Goal: Transaction & Acquisition: Purchase product/service

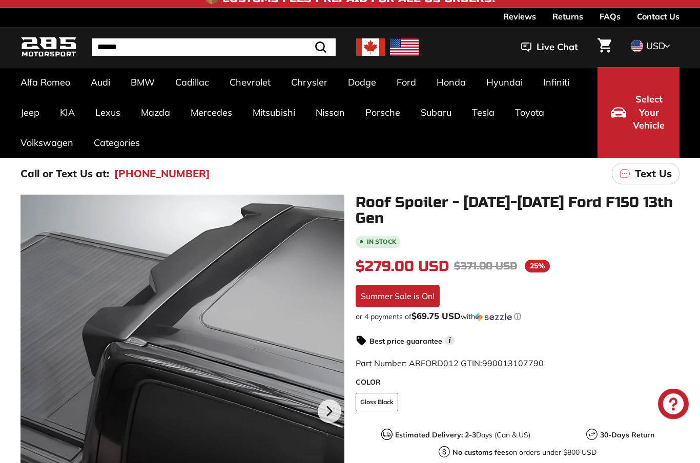
scroll to position [103, 0]
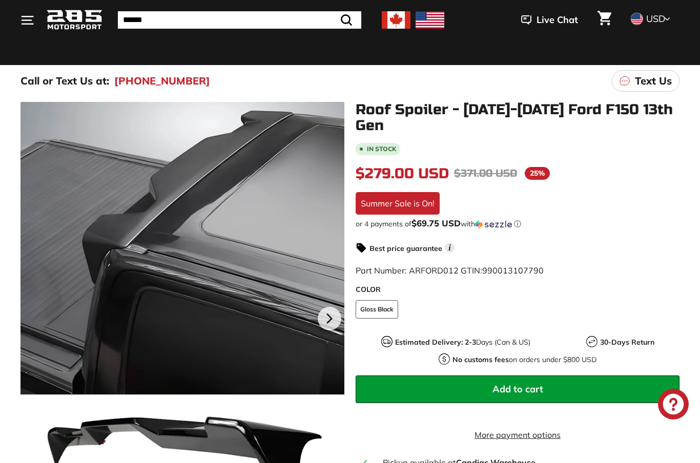
click at [328, 322] on icon at bounding box center [330, 319] width 24 height 24
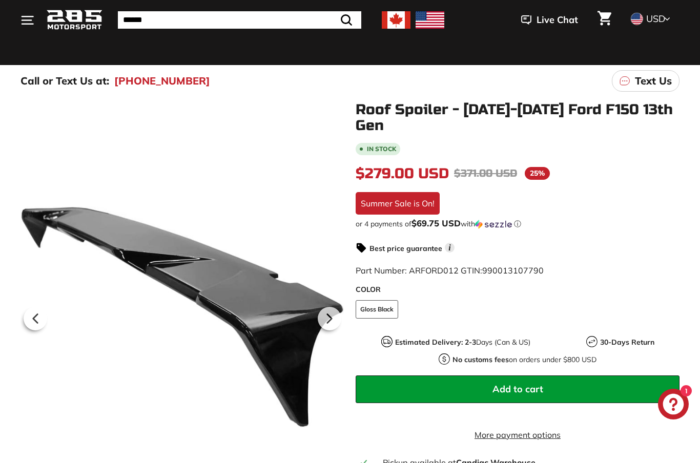
click at [331, 319] on icon at bounding box center [329, 318] width 4 height 9
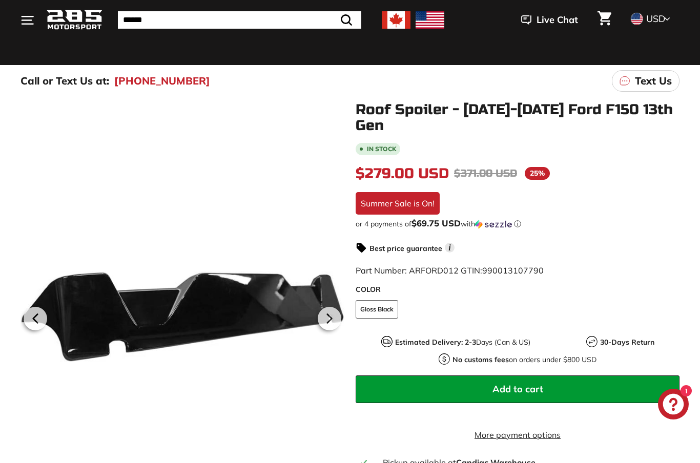
click at [332, 321] on icon at bounding box center [330, 319] width 24 height 24
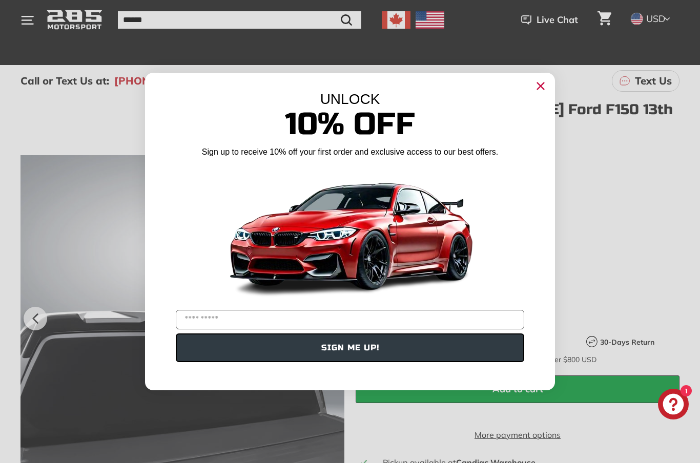
click at [334, 306] on img "POPUP Form" at bounding box center [350, 234] width 256 height 144
click at [545, 94] on circle "Close dialog" at bounding box center [540, 85] width 15 height 15
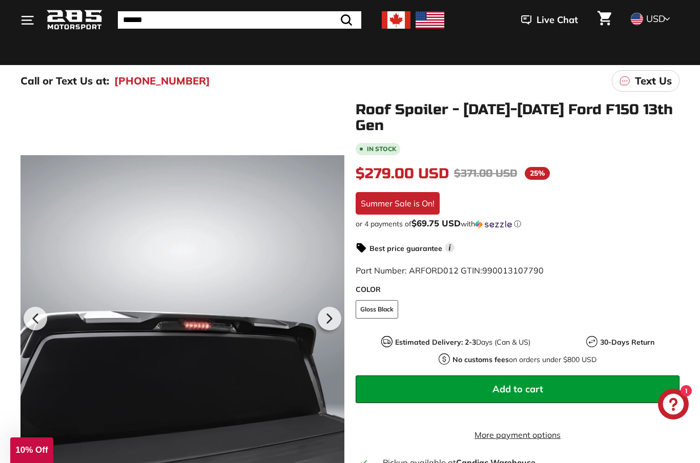
click at [332, 315] on icon at bounding box center [330, 319] width 24 height 24
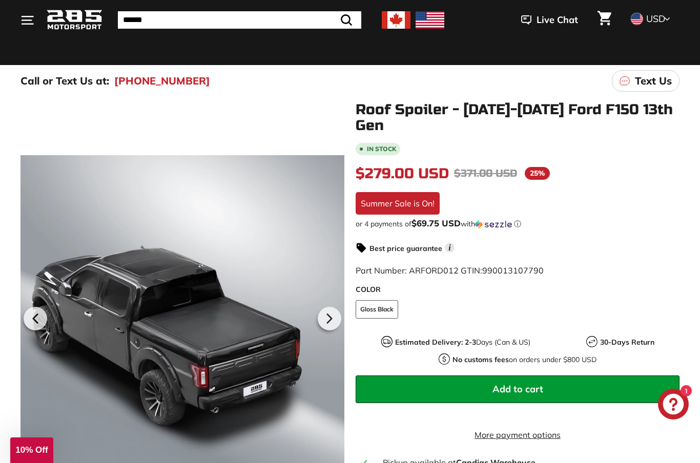
scroll to position [0, 123]
click at [331, 317] on icon at bounding box center [330, 319] width 24 height 24
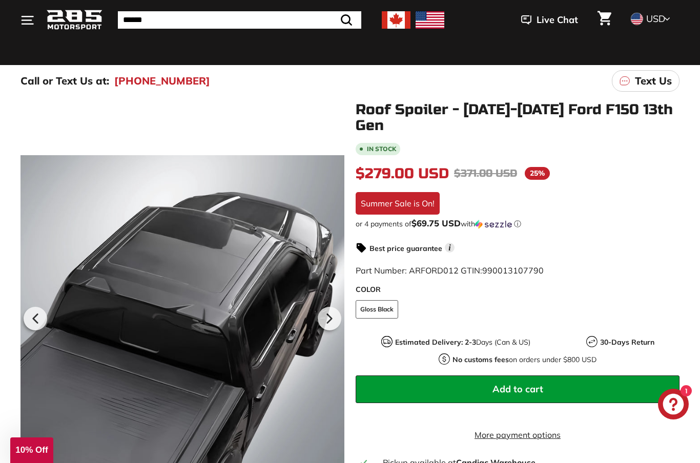
click at [334, 317] on icon at bounding box center [330, 319] width 24 height 24
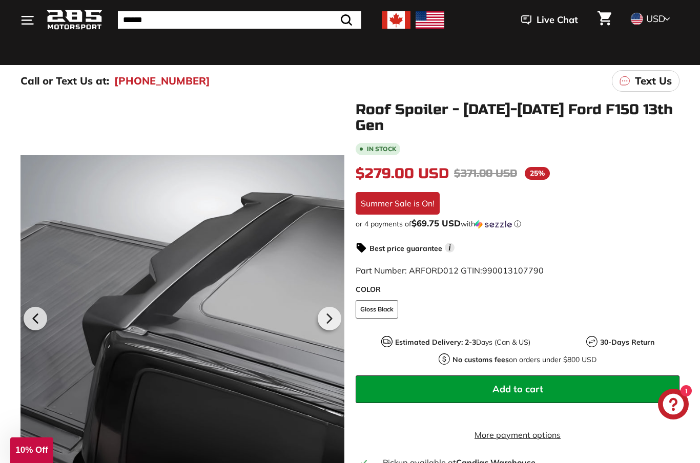
click at [331, 318] on icon at bounding box center [329, 318] width 4 height 9
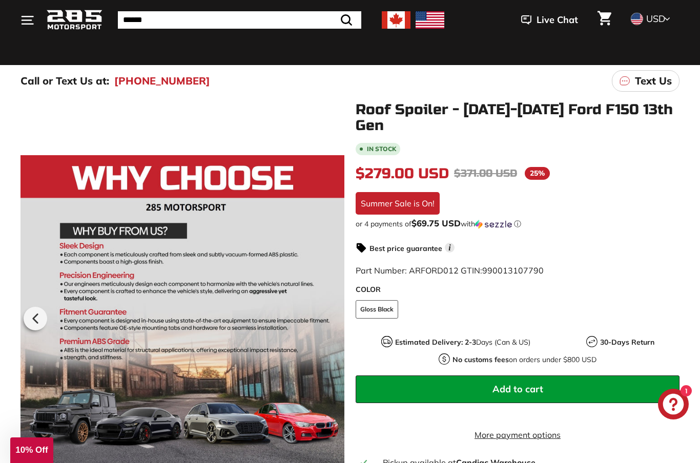
scroll to position [0, 155]
click at [30, 319] on icon at bounding box center [36, 319] width 24 height 24
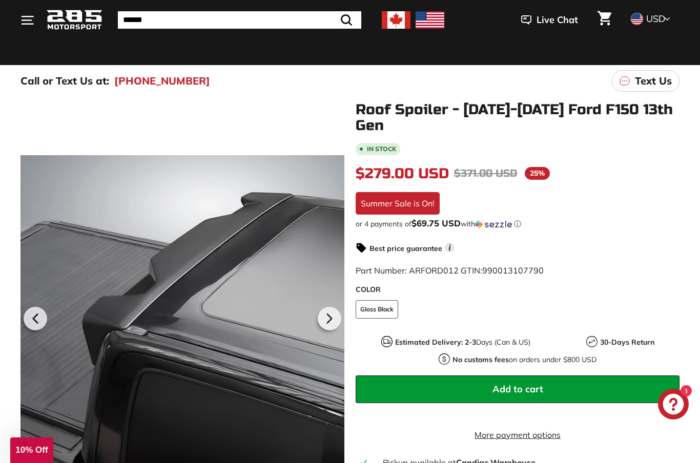
click at [30, 318] on icon at bounding box center [36, 319] width 24 height 24
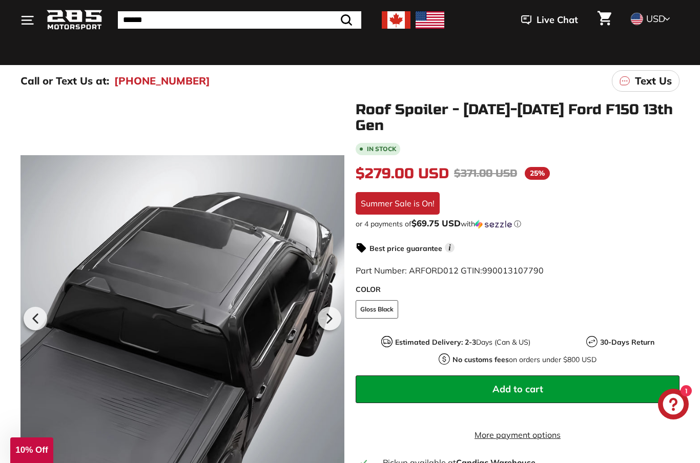
click at [34, 320] on icon at bounding box center [36, 319] width 24 height 24
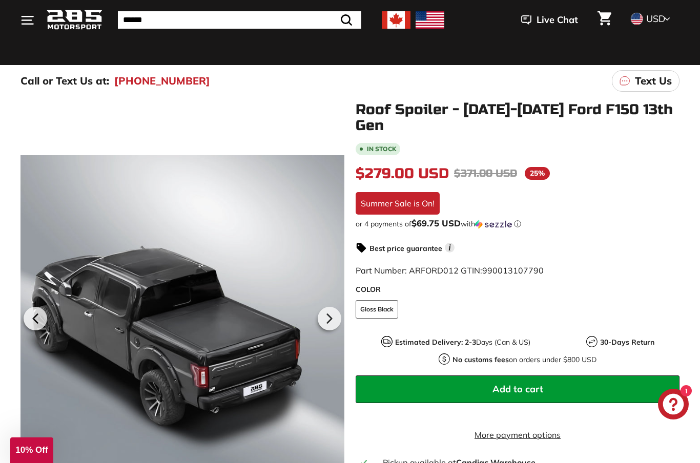
click at [31, 323] on icon at bounding box center [36, 319] width 24 height 24
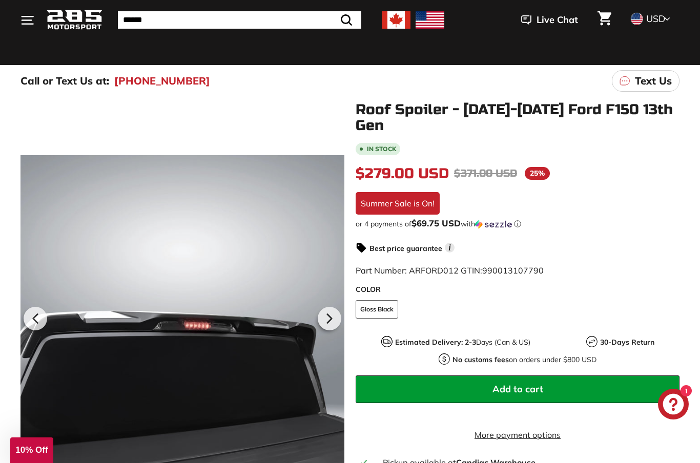
click at [31, 322] on icon at bounding box center [36, 319] width 24 height 24
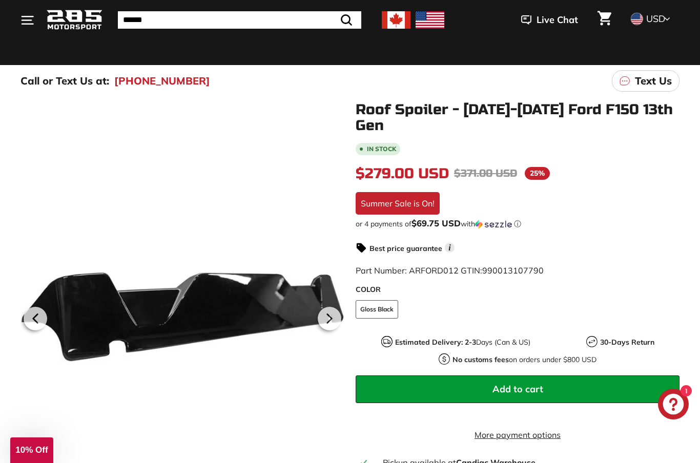
scroll to position [0, 0]
click at [36, 317] on icon at bounding box center [35, 318] width 4 height 9
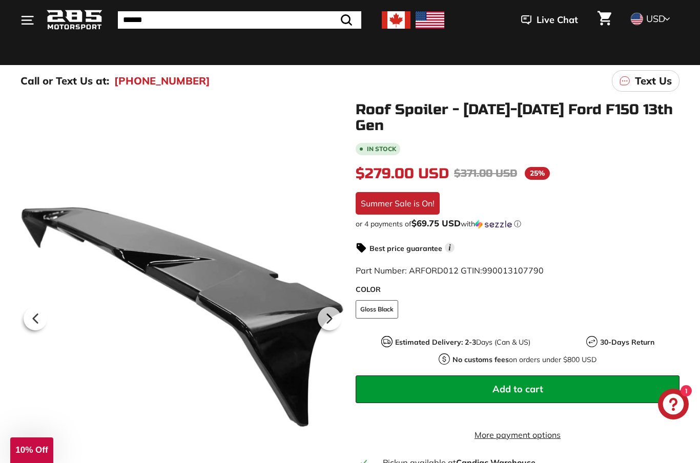
click at [33, 315] on icon at bounding box center [36, 319] width 24 height 24
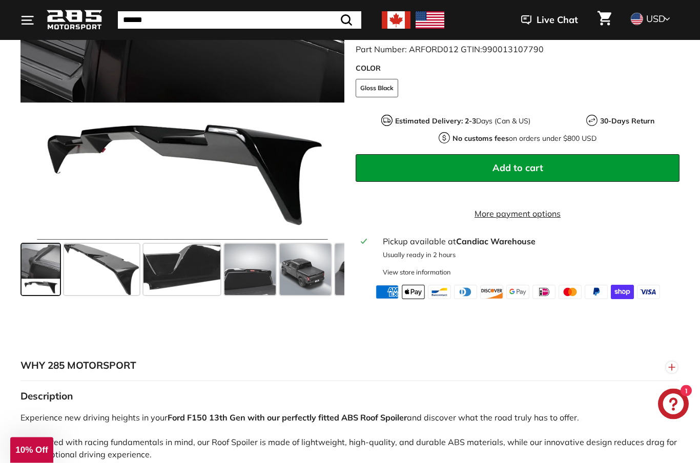
scroll to position [378, 0]
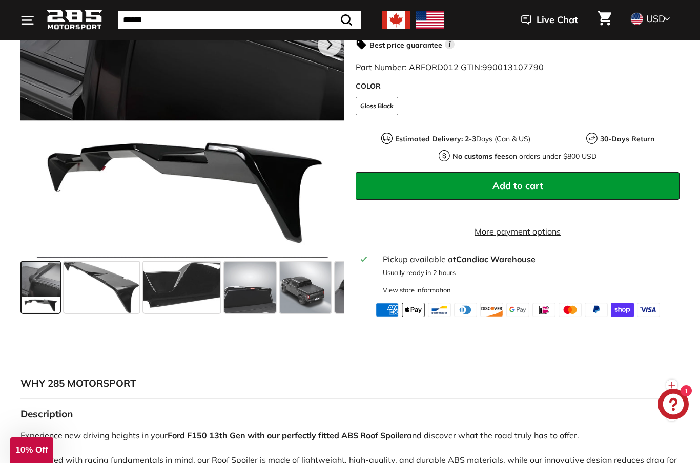
click at [263, 287] on span at bounding box center [249, 287] width 51 height 51
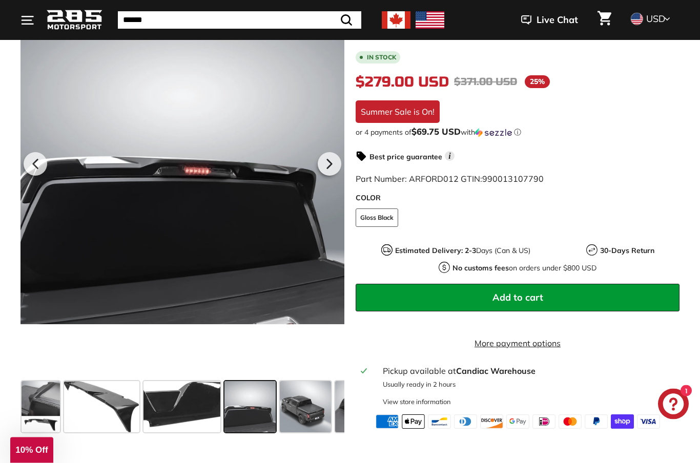
scroll to position [258, 0]
